Goal: Transaction & Acquisition: Purchase product/service

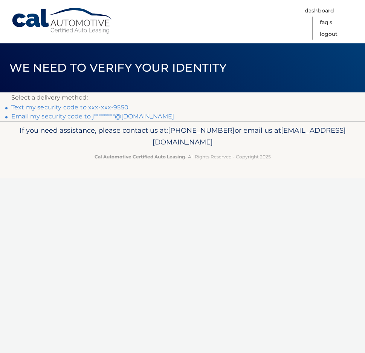
click at [84, 106] on link "Text my security code to xxx-xxx-9550" at bounding box center [69, 107] width 117 height 7
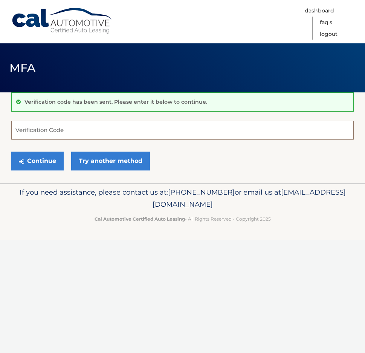
click at [66, 129] on input "Verification Code" at bounding box center [182, 130] width 343 height 19
click at [67, 128] on input "Verification Code" at bounding box center [182, 130] width 343 height 19
type input "794955"
click at [11, 152] on button "Continue" at bounding box center [37, 161] width 52 height 19
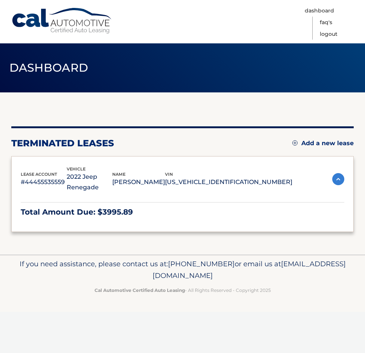
click at [43, 172] on span "lease account" at bounding box center [39, 174] width 37 height 5
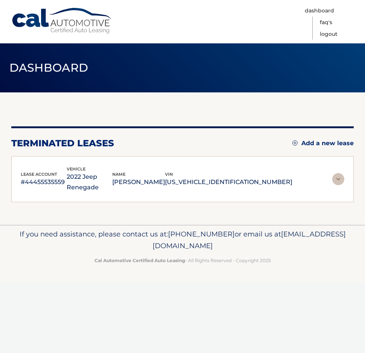
click at [337, 173] on img at bounding box center [339, 179] width 12 height 12
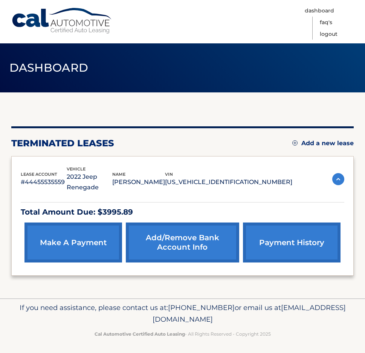
click at [75, 233] on link "make a payment" at bounding box center [74, 243] width 98 height 40
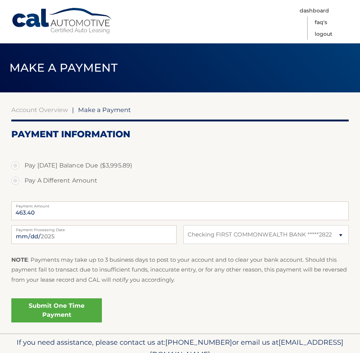
select select "ZTlkNTdmOTQtZWU1Ny00ZWUwLTljNzktODliZjcyOTAzMTY0"
click at [29, 210] on input "463.40" at bounding box center [179, 210] width 337 height 19
click at [15, 182] on label "Pay A Different Amount" at bounding box center [179, 180] width 337 height 15
click at [15, 182] on input "Pay A Different Amount" at bounding box center [18, 179] width 8 height 12
radio input "true"
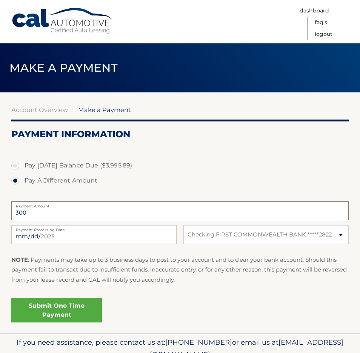
type input "3000"
type input "3000.00"
click at [183, 225] on select "Select Bank Account Checking FIRST COMMONWEALTH BANK *****2822" at bounding box center [265, 234] width 165 height 19
click option "Checking FIRST COMMONWEALTH BANK *****2822" at bounding box center [0, 0] width 0 height 0
click at [51, 309] on link "Submit One Time Payment" at bounding box center [56, 310] width 91 height 24
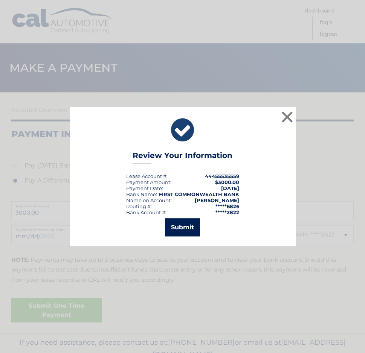
click at [175, 224] on button "Submit" at bounding box center [182, 227] width 35 height 18
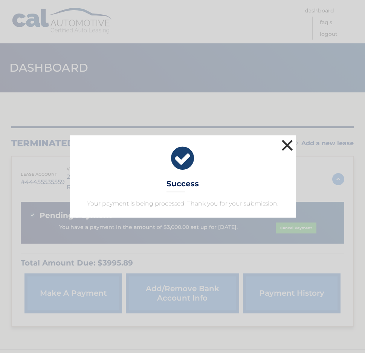
click at [288, 145] on button "×" at bounding box center [287, 145] width 15 height 15
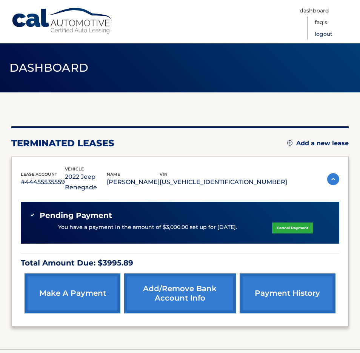
click at [325, 34] on link "Logout" at bounding box center [324, 34] width 18 height 12
